Goal: Browse casually

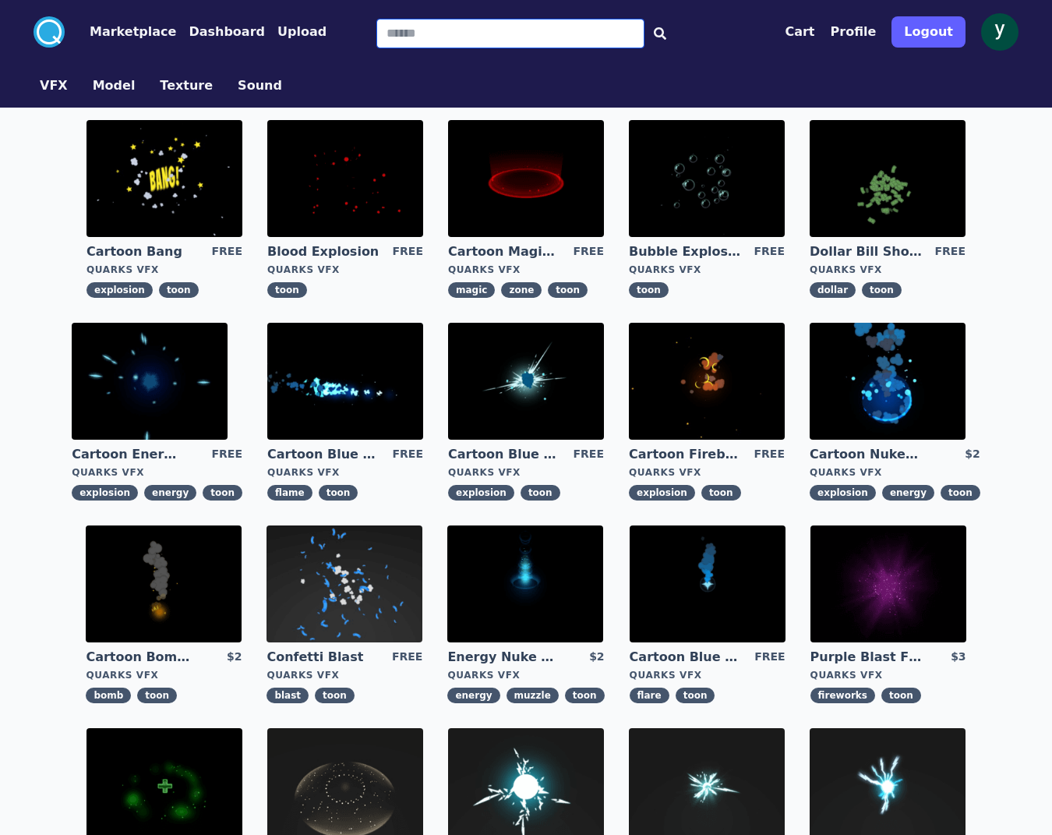
click at [414, 32] on input "Search" at bounding box center [510, 34] width 268 height 30
click at [118, 88] on button "Model" at bounding box center [114, 85] width 43 height 19
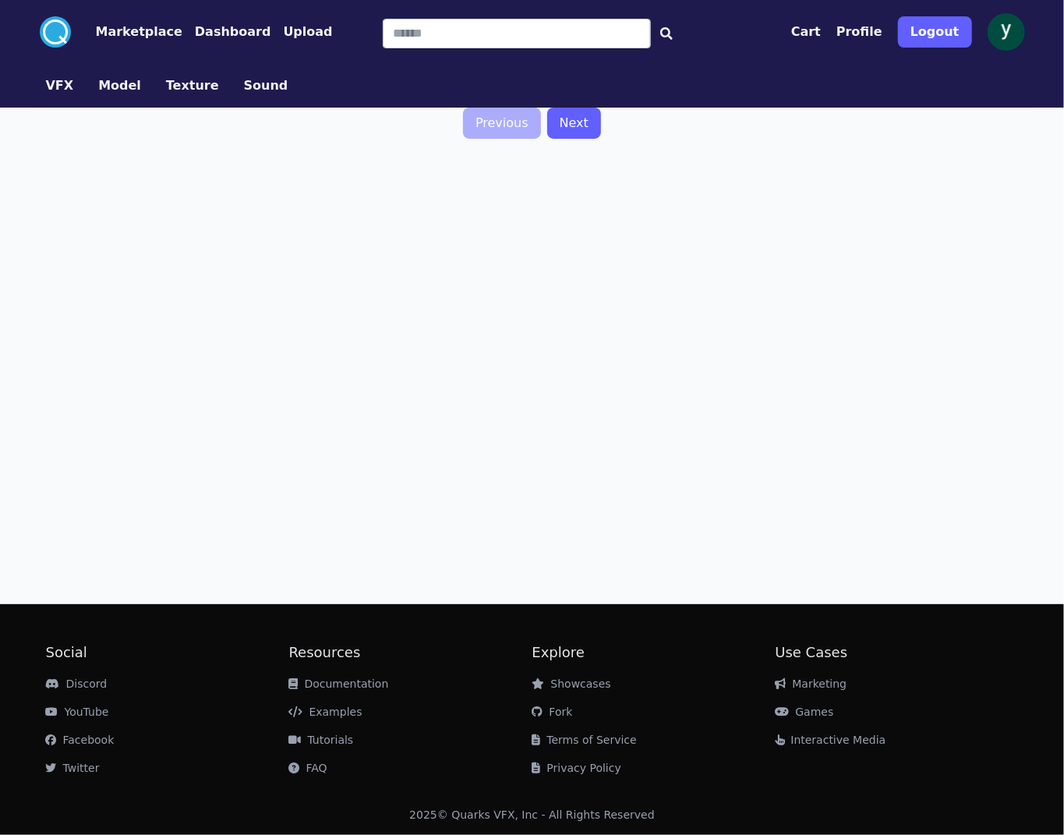
click at [501, 122] on link "Previous" at bounding box center [502, 123] width 78 height 31
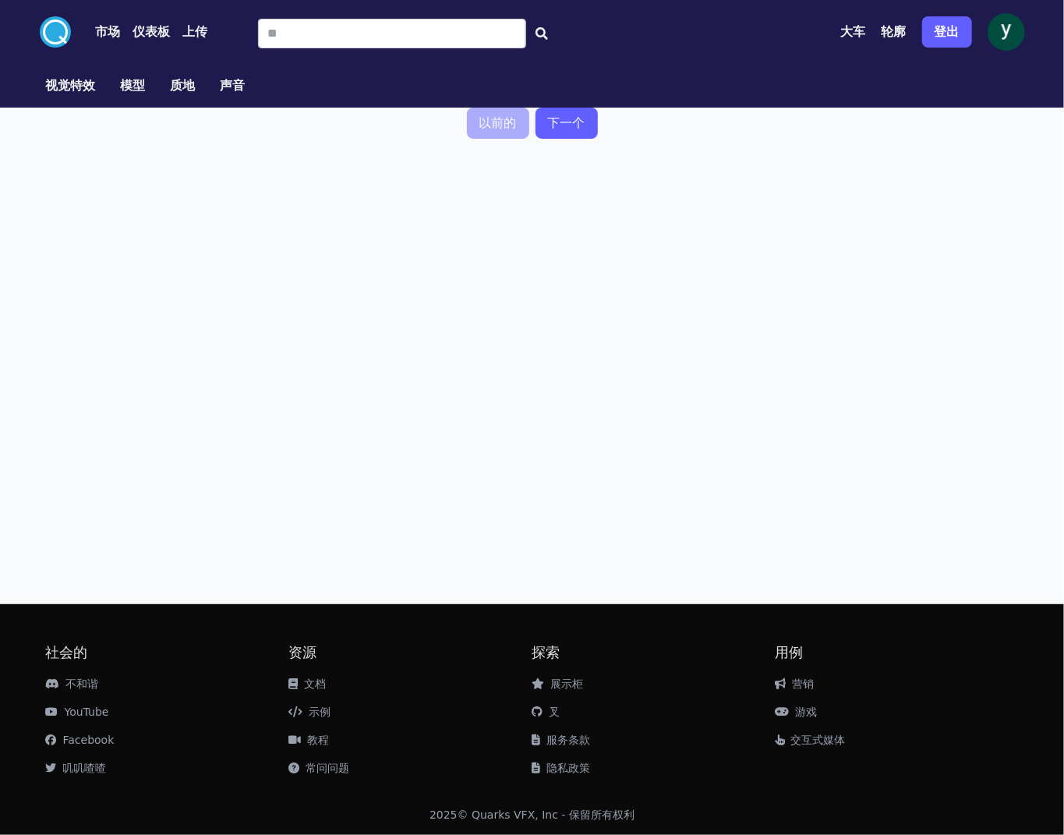
click at [57, 84] on font "视觉特效" at bounding box center [71, 85] width 50 height 15
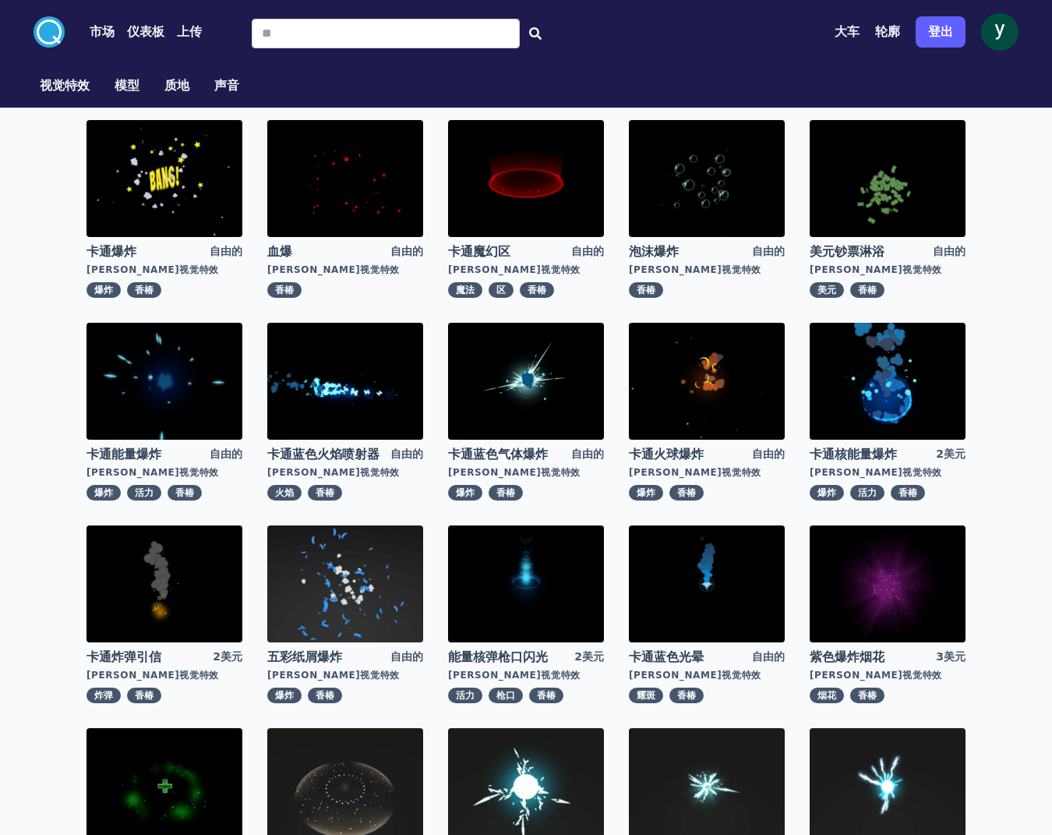
click at [196, 140] on img at bounding box center [164, 178] width 156 height 117
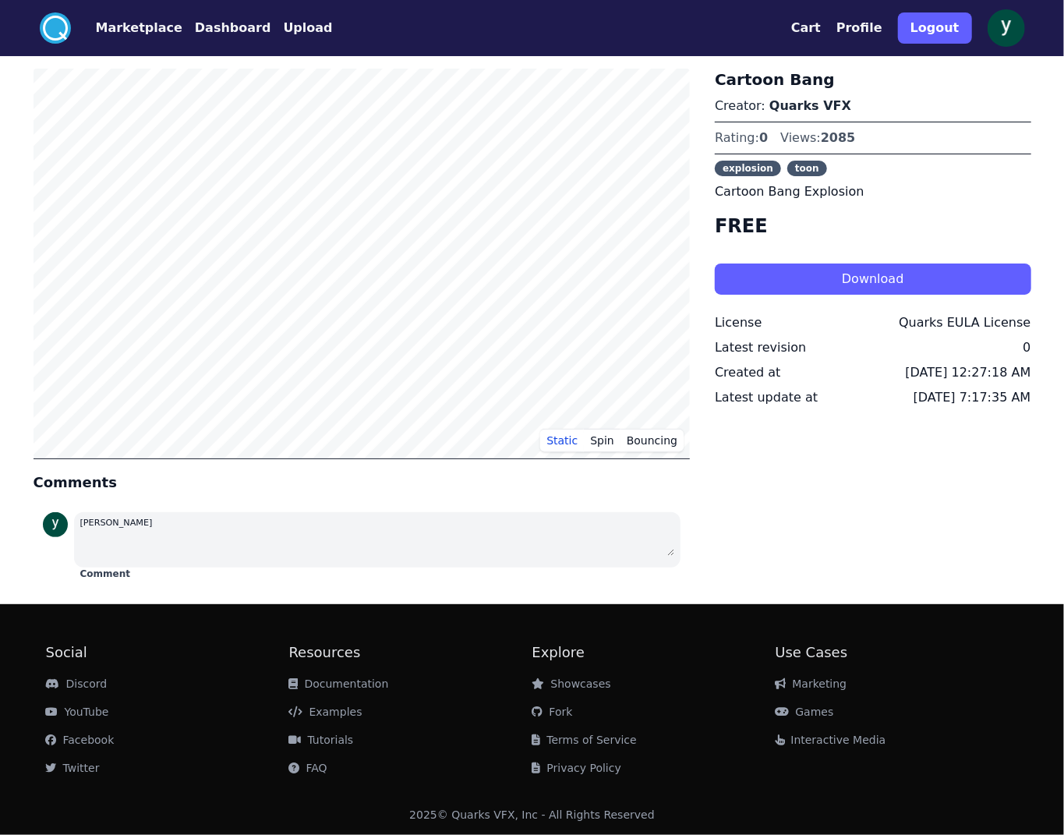
click at [821, 489] on div "Cartoon Bang Creator: Quarks VFX Rating: 0 Views: 2085 explosion toon Cartoon B…" at bounding box center [873, 327] width 316 height 517
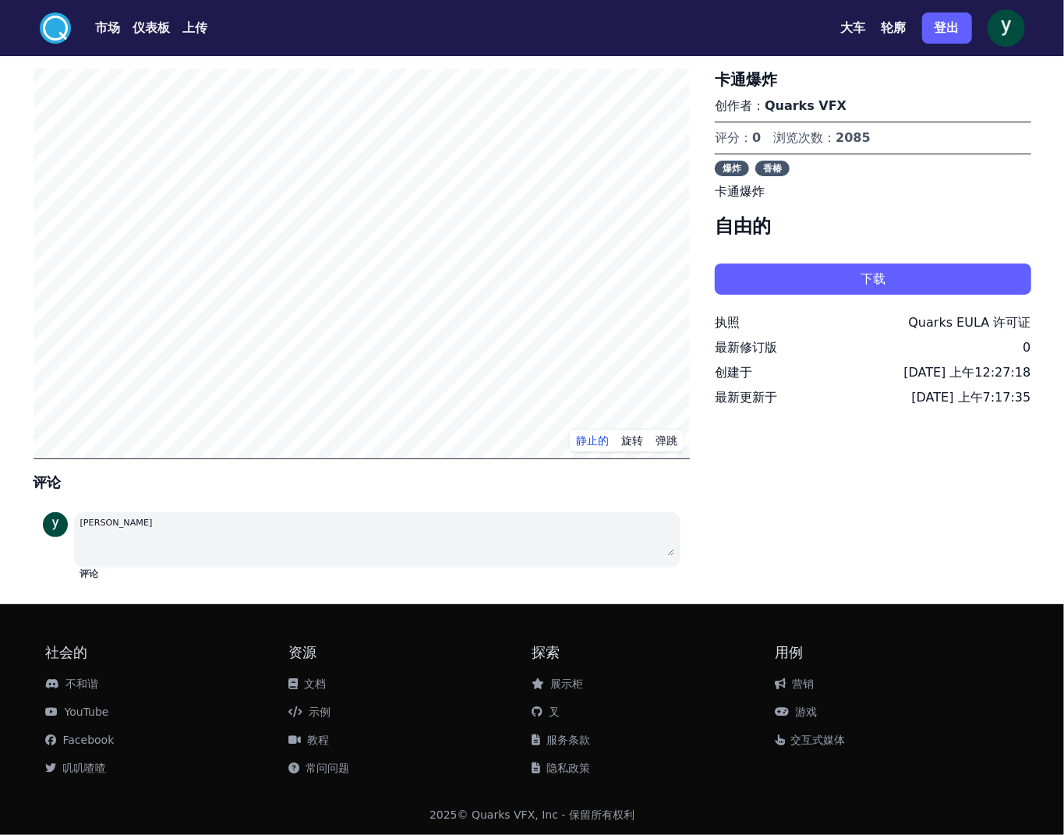
click at [107, 26] on font "市场" at bounding box center [108, 27] width 25 height 15
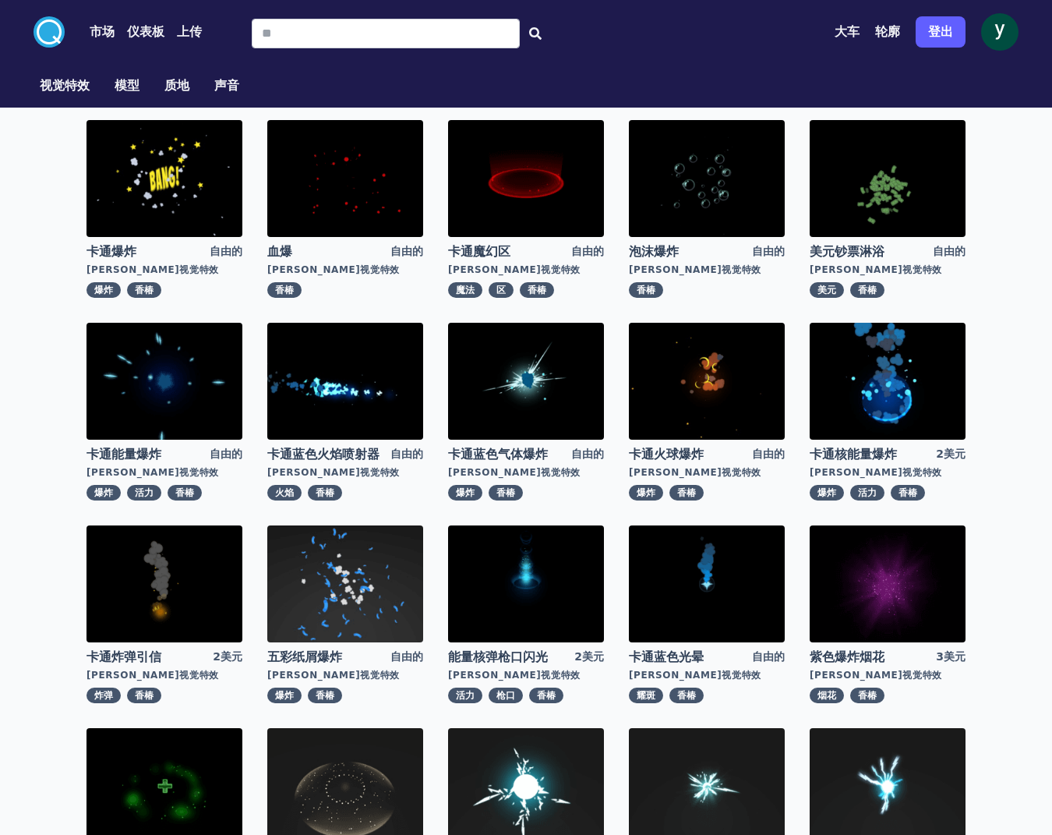
click at [157, 30] on font "仪表板" at bounding box center [145, 31] width 37 height 15
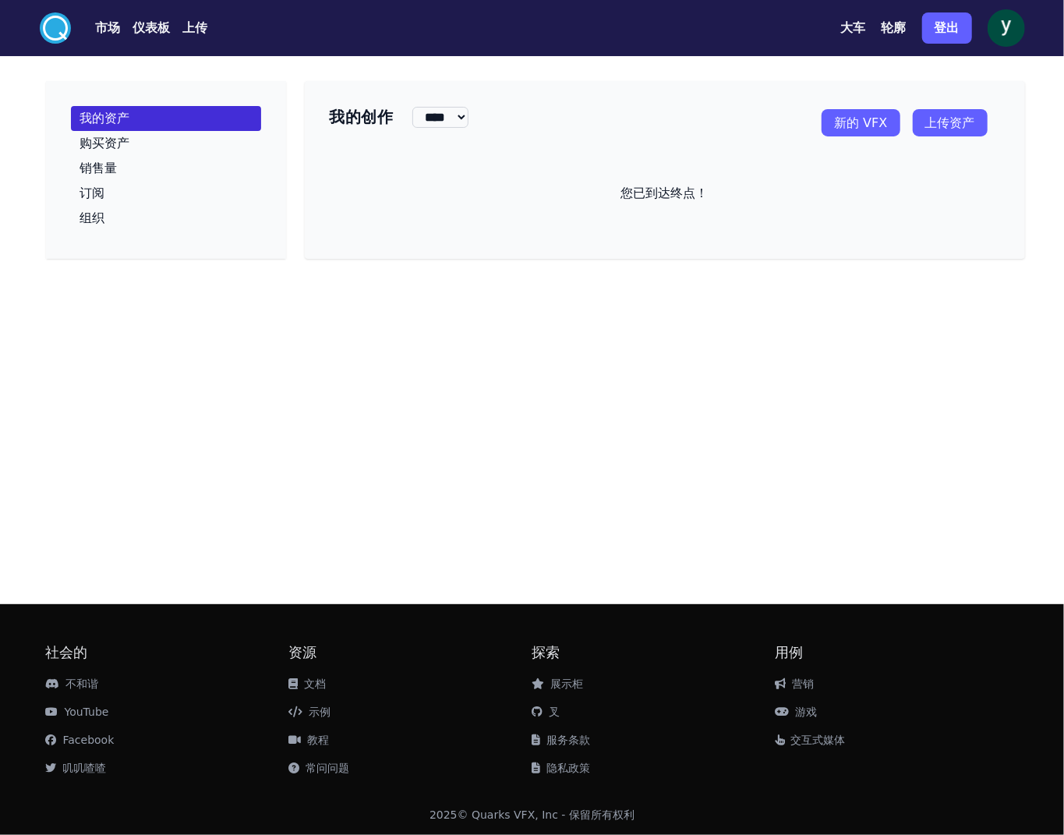
click at [102, 31] on font "市场" at bounding box center [108, 27] width 25 height 15
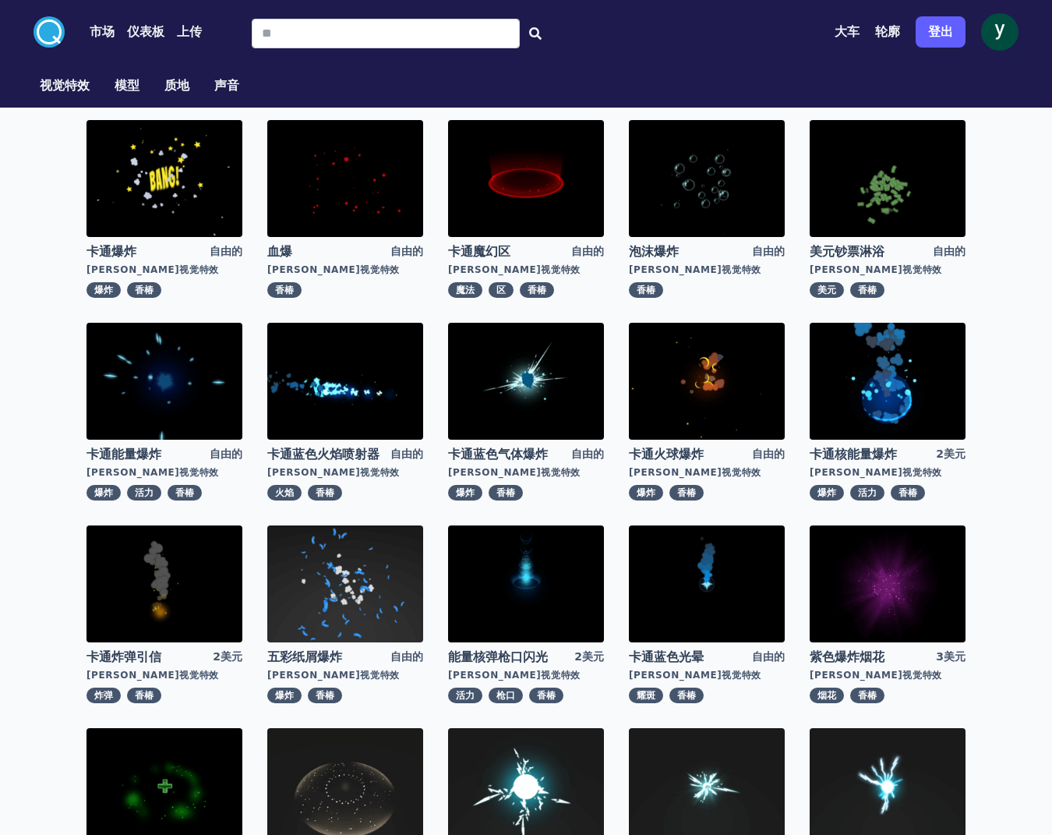
click at [195, 30] on font "上传" at bounding box center [189, 31] width 25 height 15
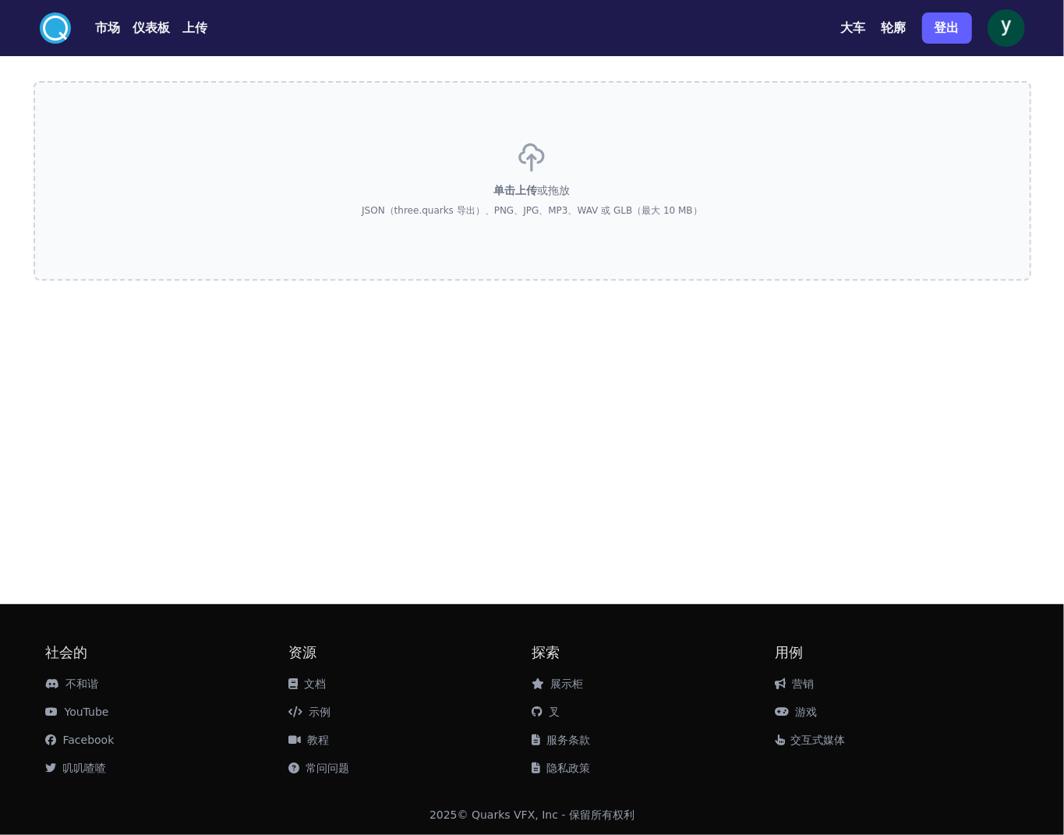
click at [107, 25] on font "市场" at bounding box center [108, 27] width 25 height 15
